Goal: Task Accomplishment & Management: Manage account settings

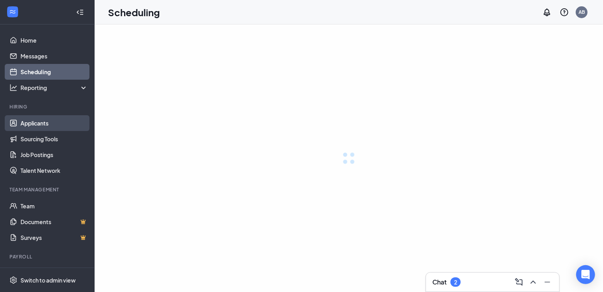
click at [52, 124] on link "Applicants" at bounding box center [53, 123] width 67 height 16
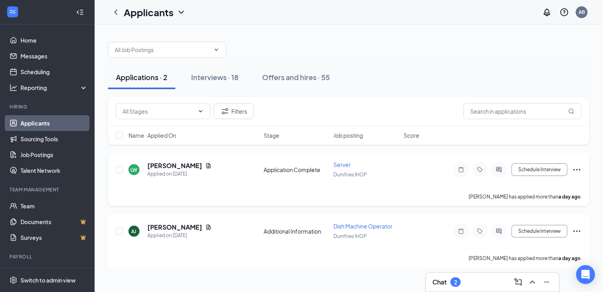
click at [344, 163] on span "Server" at bounding box center [342, 164] width 17 height 7
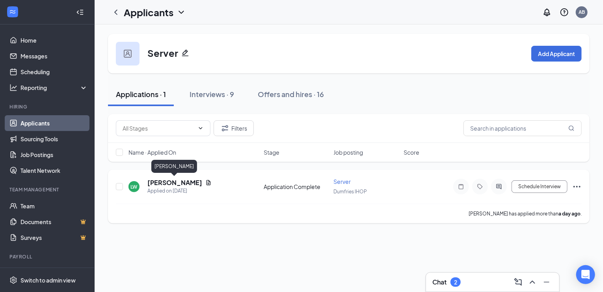
click at [181, 182] on h5 "[PERSON_NAME]" at bounding box center [174, 182] width 55 height 9
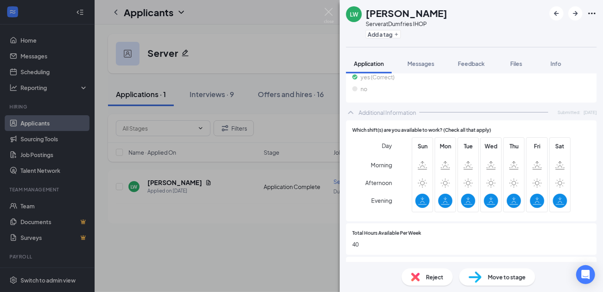
scroll to position [318, 0]
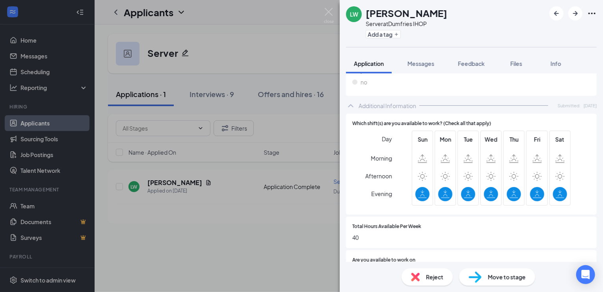
click at [502, 274] on span "Move to stage" at bounding box center [507, 276] width 38 height 9
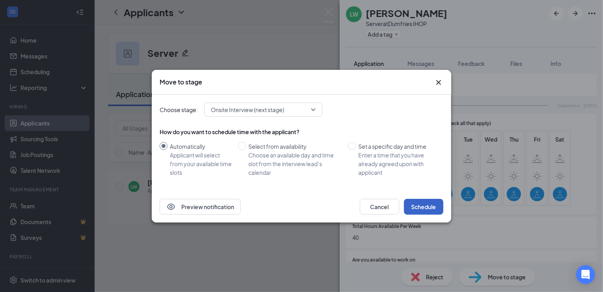
click at [418, 206] on button "Schedule" at bounding box center [423, 207] width 39 height 16
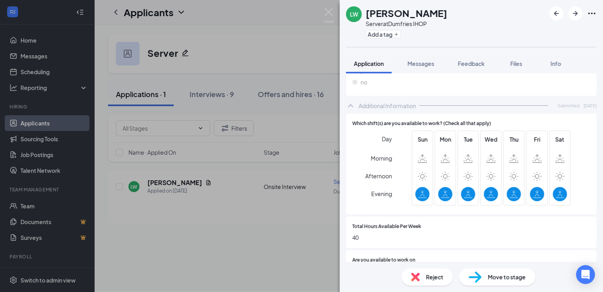
click at [241, 50] on div "[PERSON_NAME] Server at [GEOGRAPHIC_DATA] IHOP Add a tag Application Messages F…" at bounding box center [301, 146] width 603 height 292
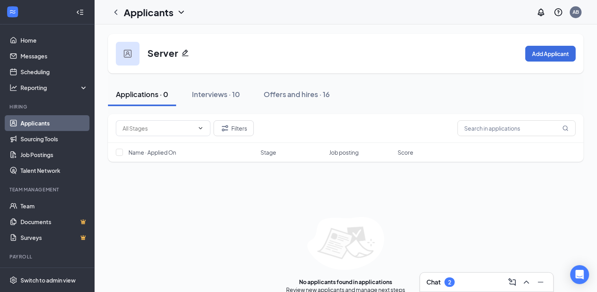
click at [49, 126] on link "Applicants" at bounding box center [53, 123] width 67 height 16
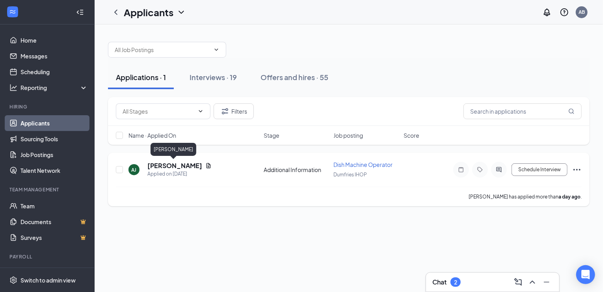
click at [178, 167] on h5 "[PERSON_NAME]" at bounding box center [174, 165] width 55 height 9
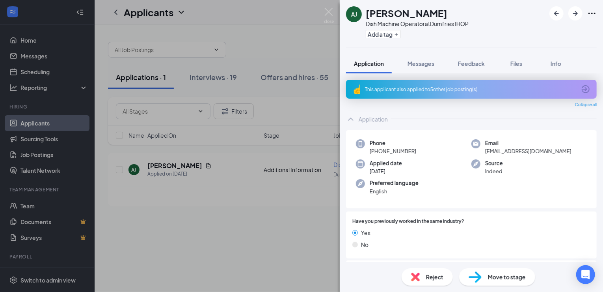
click at [511, 276] on span "Move to stage" at bounding box center [507, 276] width 38 height 9
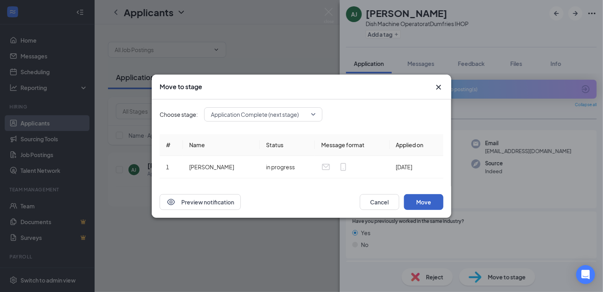
click at [425, 203] on button "Move" at bounding box center [423, 202] width 39 height 16
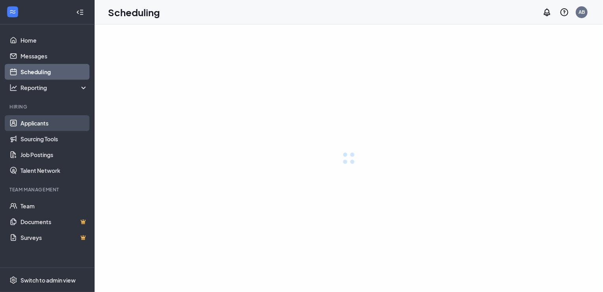
click at [35, 123] on link "Applicants" at bounding box center [53, 123] width 67 height 16
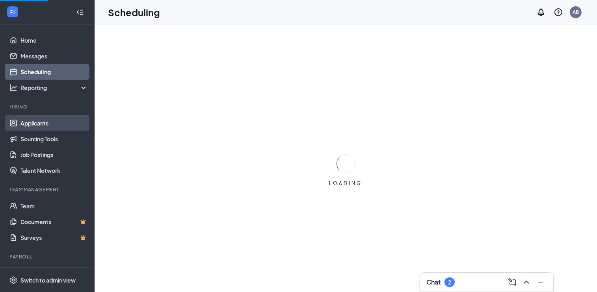
click at [34, 123] on link "Applicants" at bounding box center [53, 123] width 67 height 16
